Goal: Task Accomplishment & Management: Complete application form

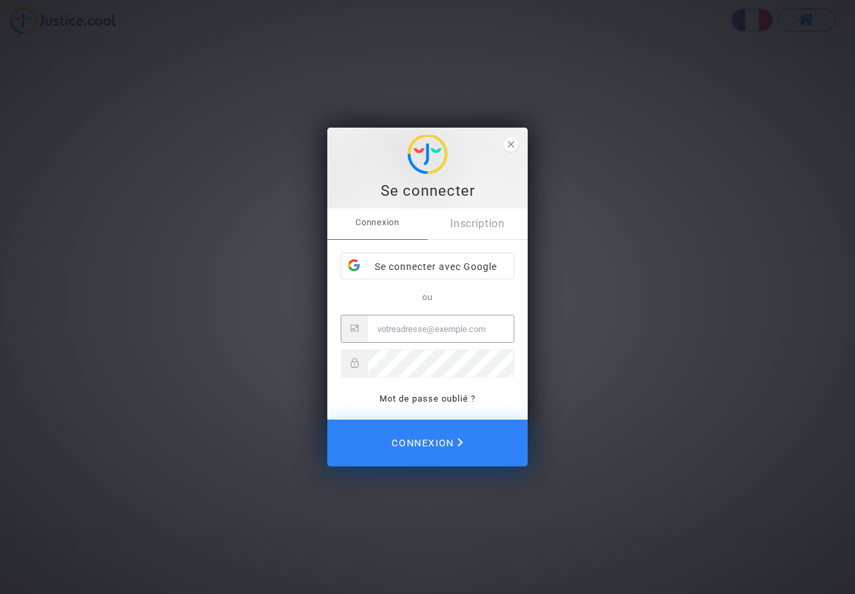
type input "[EMAIL_ADDRESS][DOMAIN_NAME]"
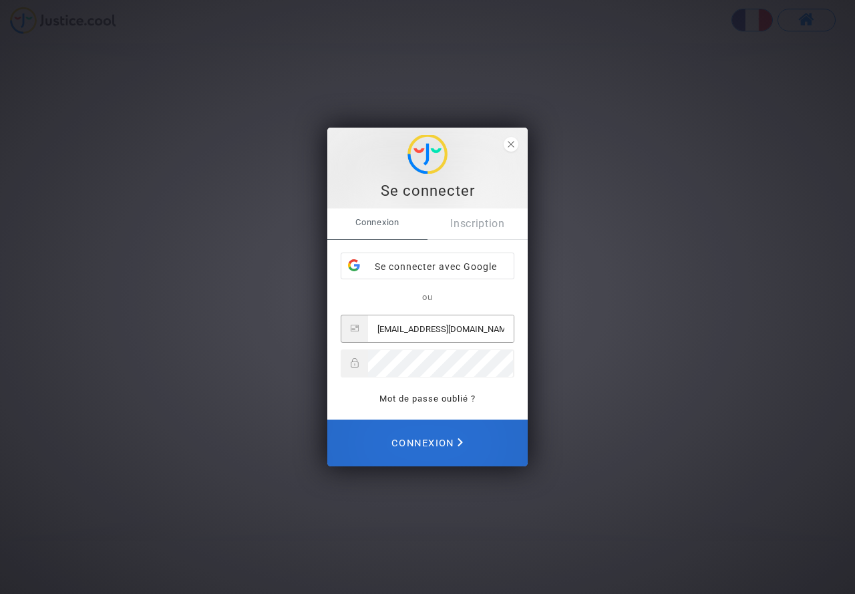
click at [452, 447] on span "Connexion" at bounding box center [426, 442] width 71 height 29
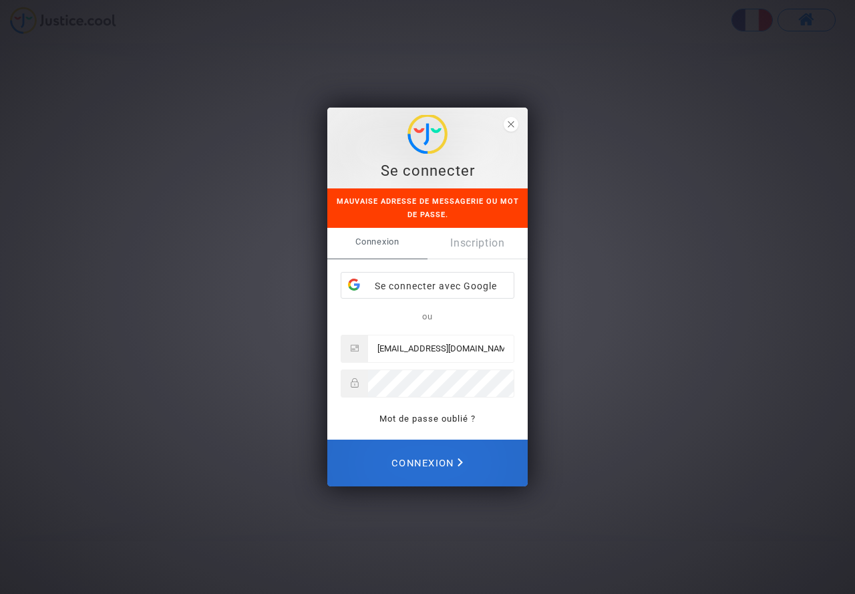
click at [450, 461] on span "Connexion" at bounding box center [426, 462] width 71 height 29
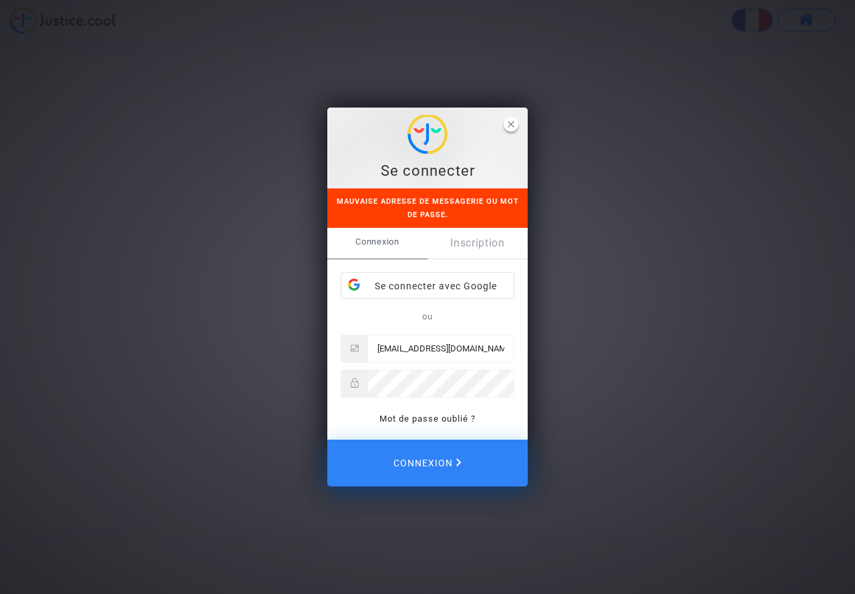
click at [511, 123] on icon "close" at bounding box center [510, 124] width 7 height 7
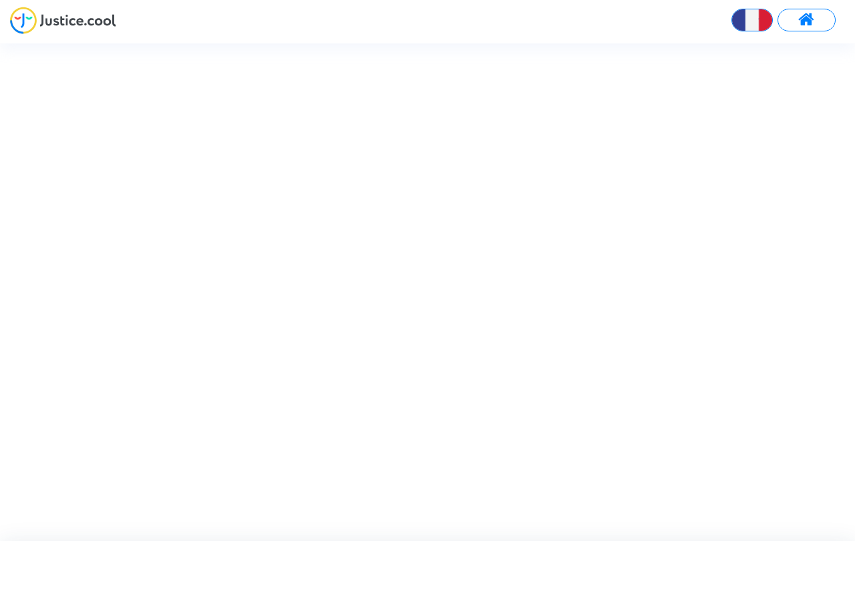
click at [815, 25] on button at bounding box center [806, 20] width 58 height 23
type input "[EMAIL_ADDRESS][DOMAIN_NAME]"
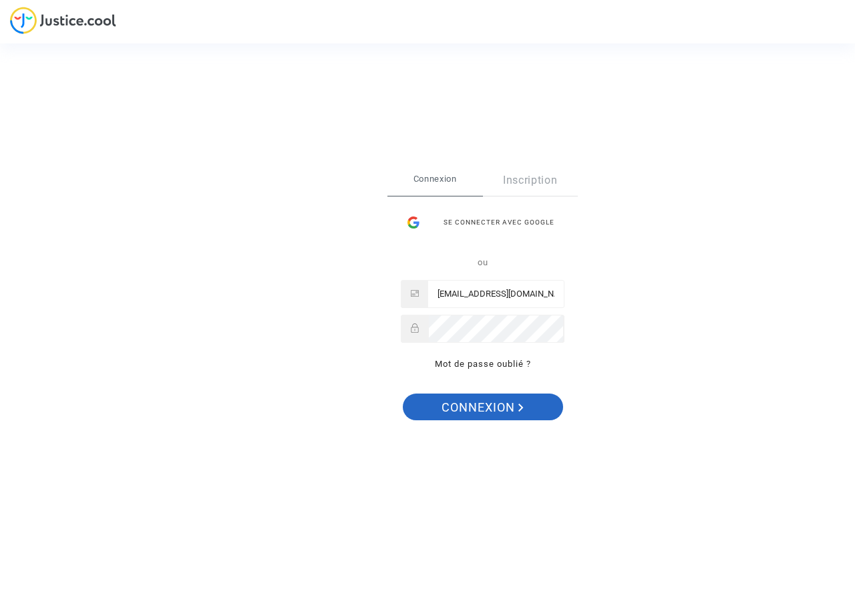
click at [494, 407] on span "Connexion" at bounding box center [482, 407] width 82 height 28
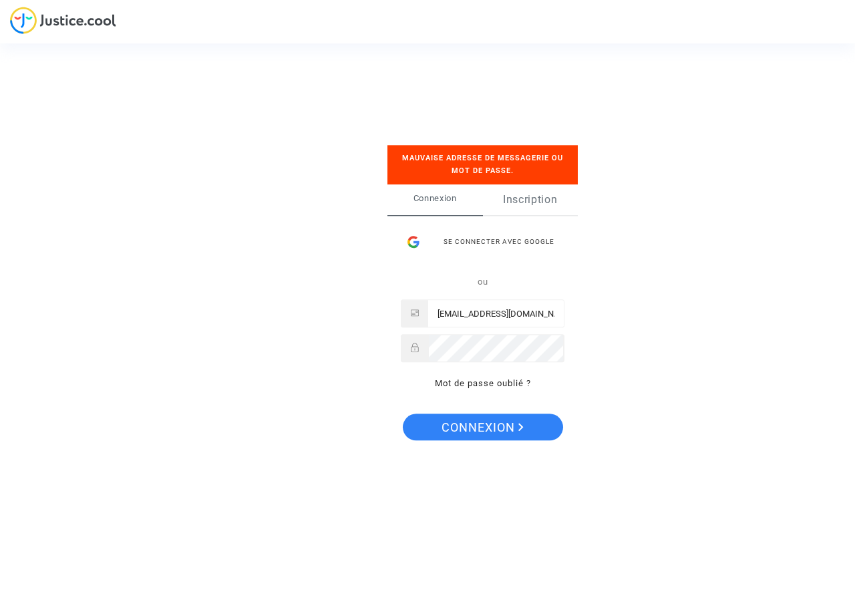
click at [532, 202] on link "Inscription" at bounding box center [530, 199] width 95 height 31
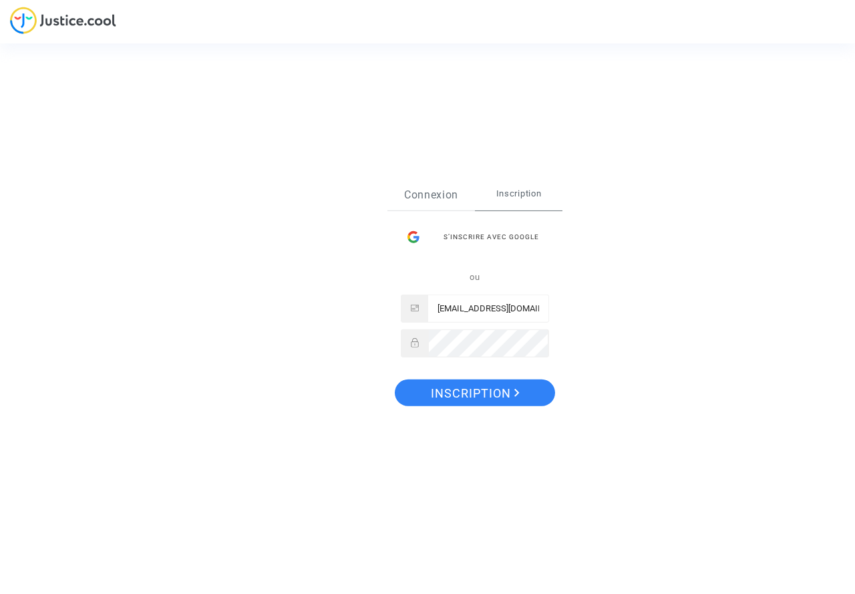
click at [434, 200] on link "Connexion" at bounding box center [430, 194] width 87 height 31
